Goal: Information Seeking & Learning: Find specific fact

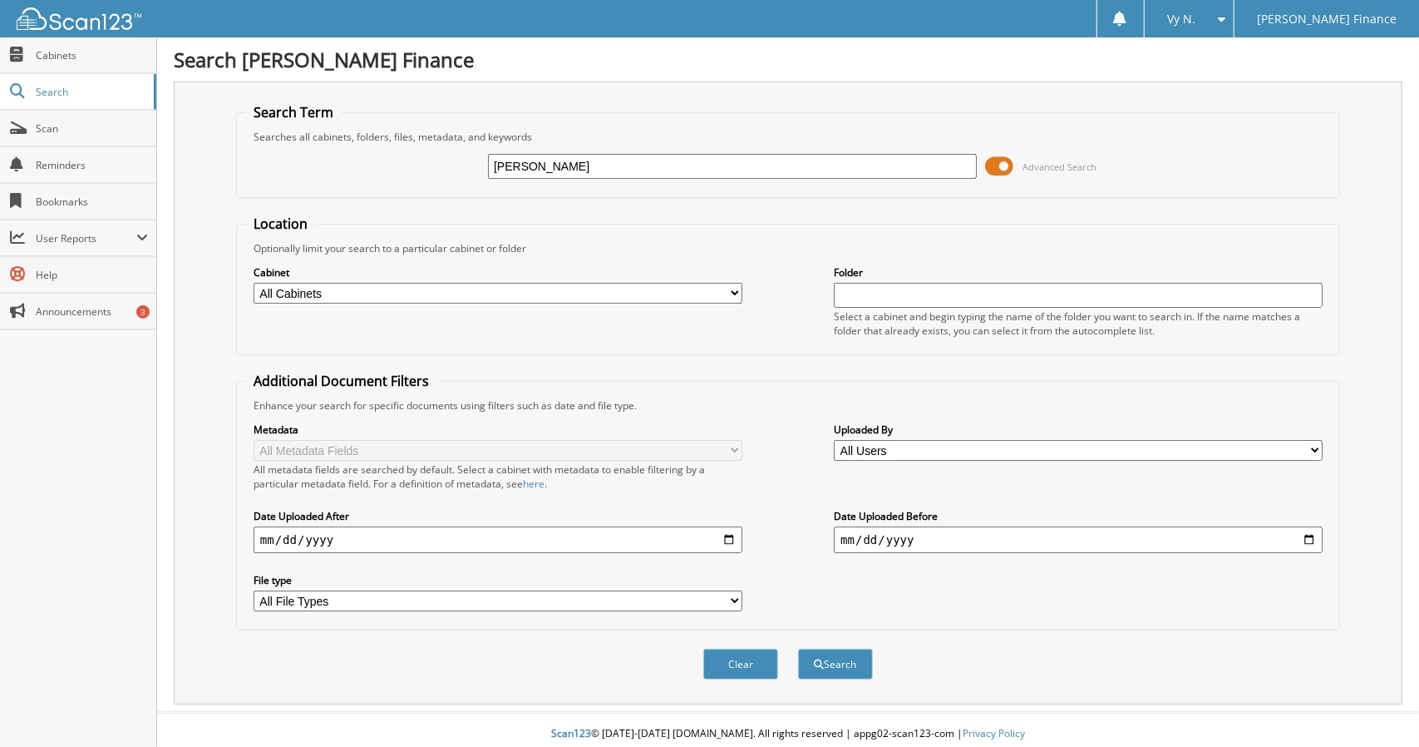
type input "[PERSON_NAME]"
click at [798, 648] on button "Search" at bounding box center [835, 663] width 75 height 31
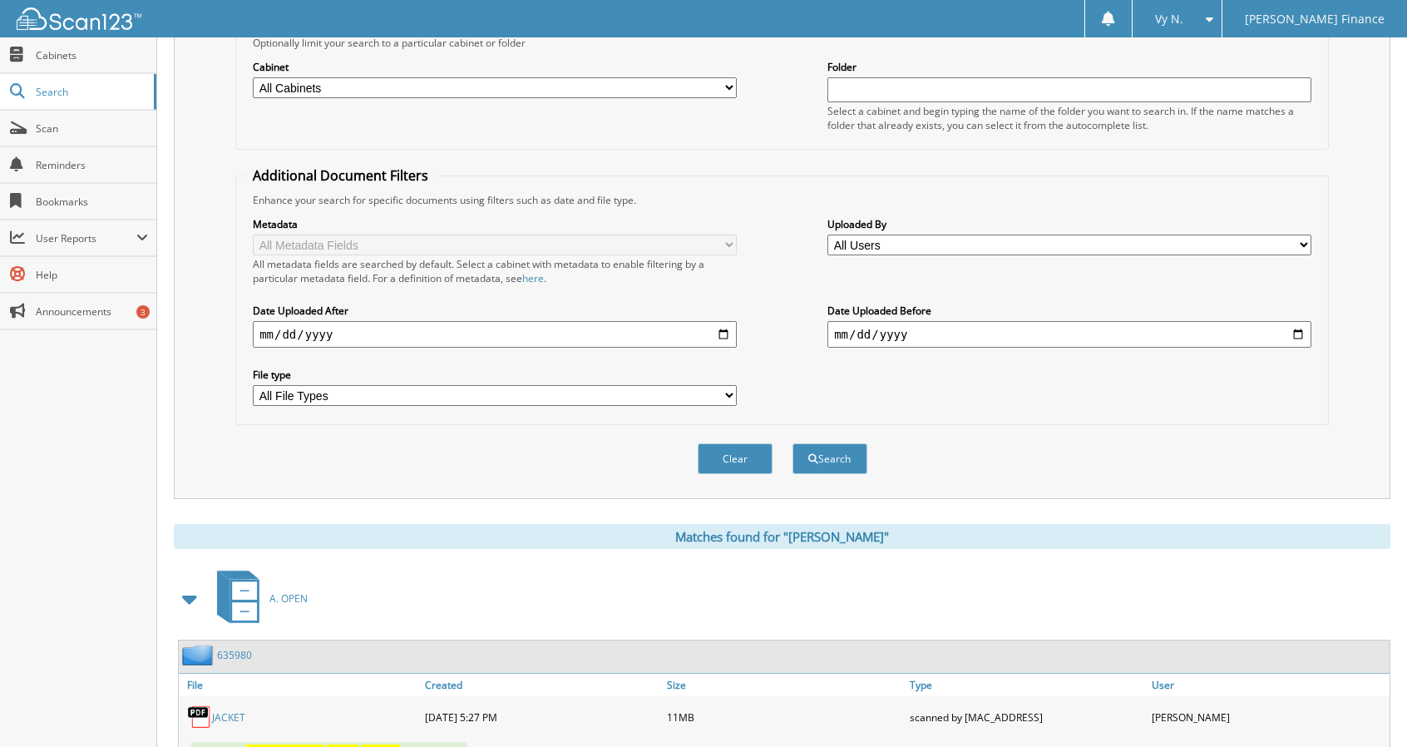
scroll to position [256, 0]
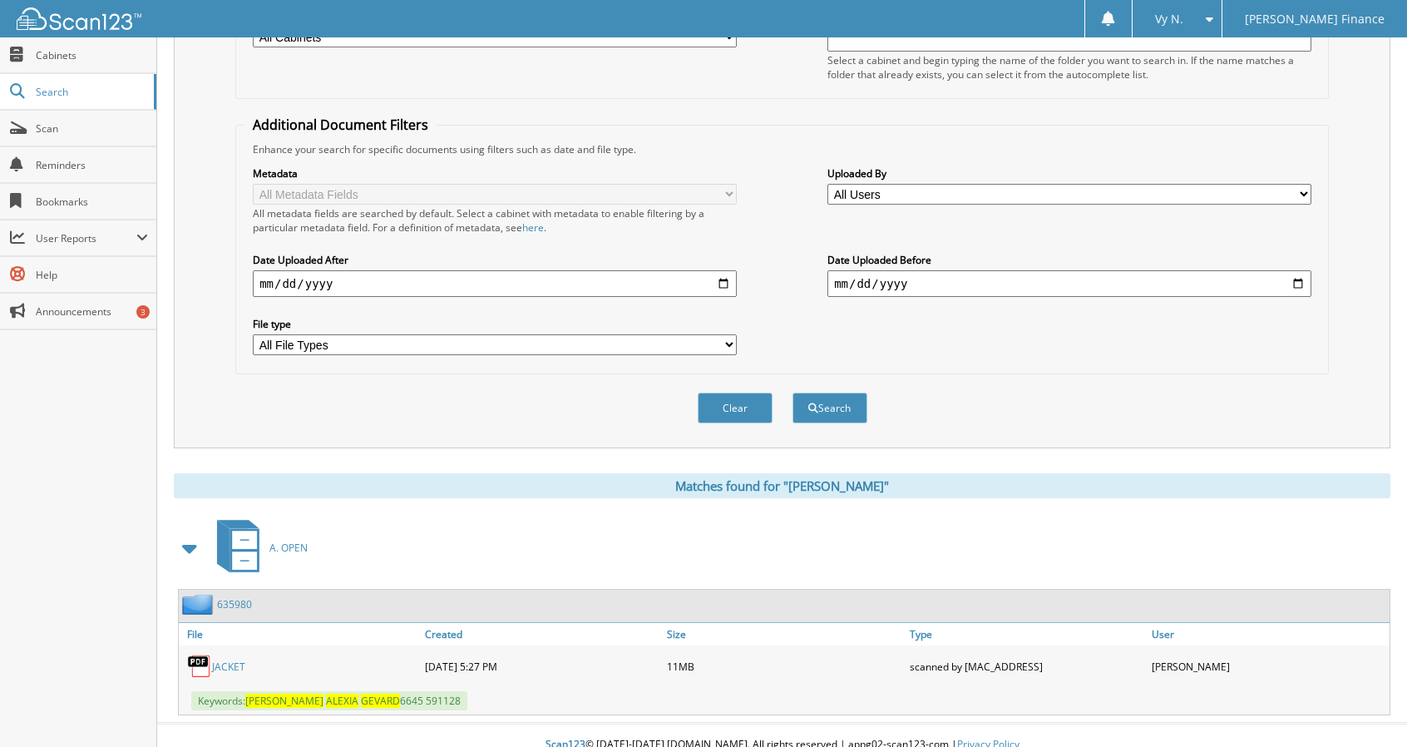
click at [221, 659] on link "JACKET" at bounding box center [228, 666] width 33 height 14
click at [507, 438] on div "Search Term Searches all cabinets, folders, files, metadata, and keywords Schli…" at bounding box center [782, 270] width 1216 height 890
click at [542, 377] on div "Clear Search" at bounding box center [781, 407] width 1093 height 67
click at [530, 398] on div "Clear Search" at bounding box center [781, 407] width 1093 height 67
